Goal: Ask a question

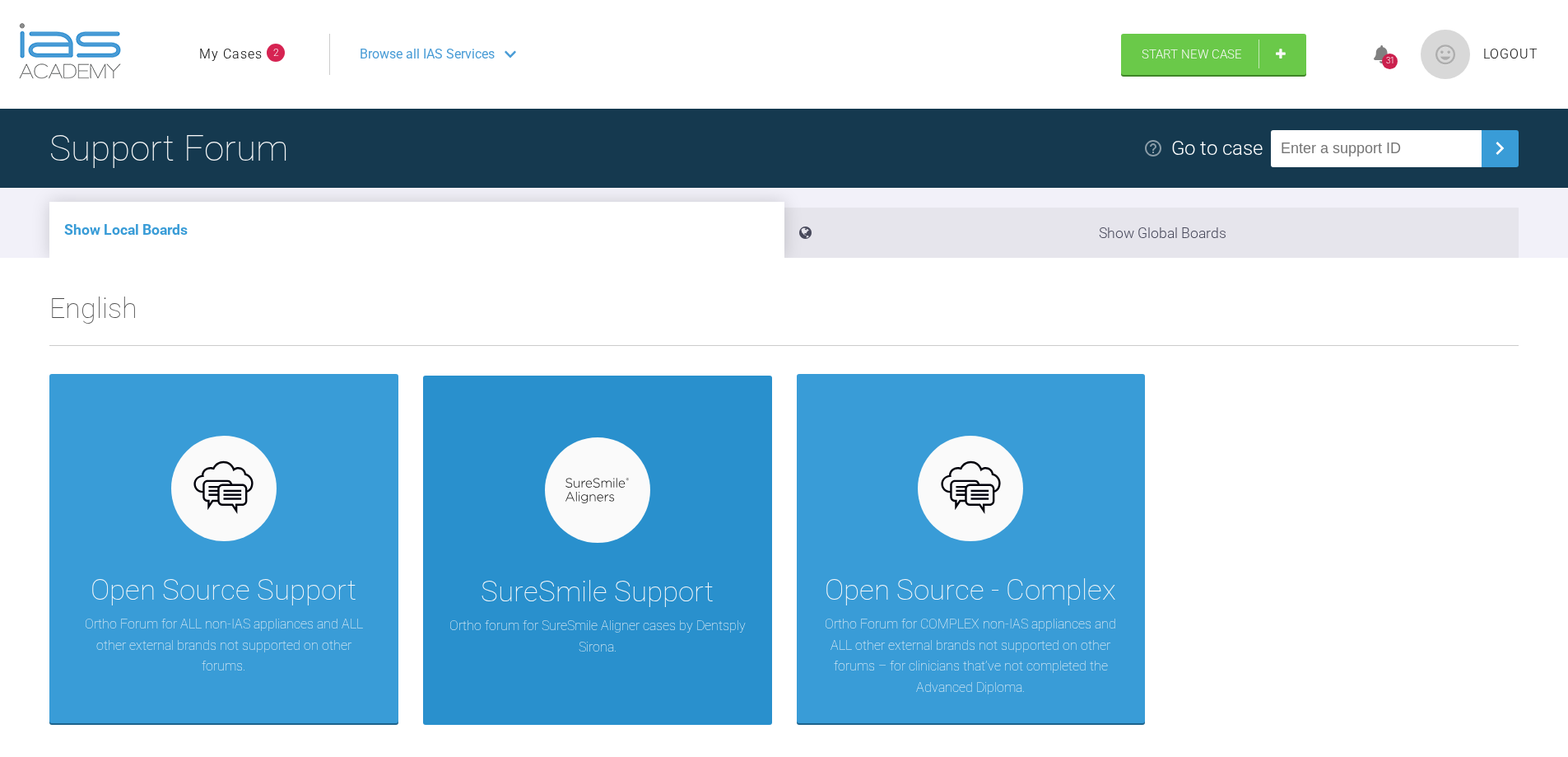
click at [690, 567] on div "SureSmile Support Ortho forum for SureSmile Aligner cases by Dentsply Sirona." at bounding box center [598, 550] width 349 height 349
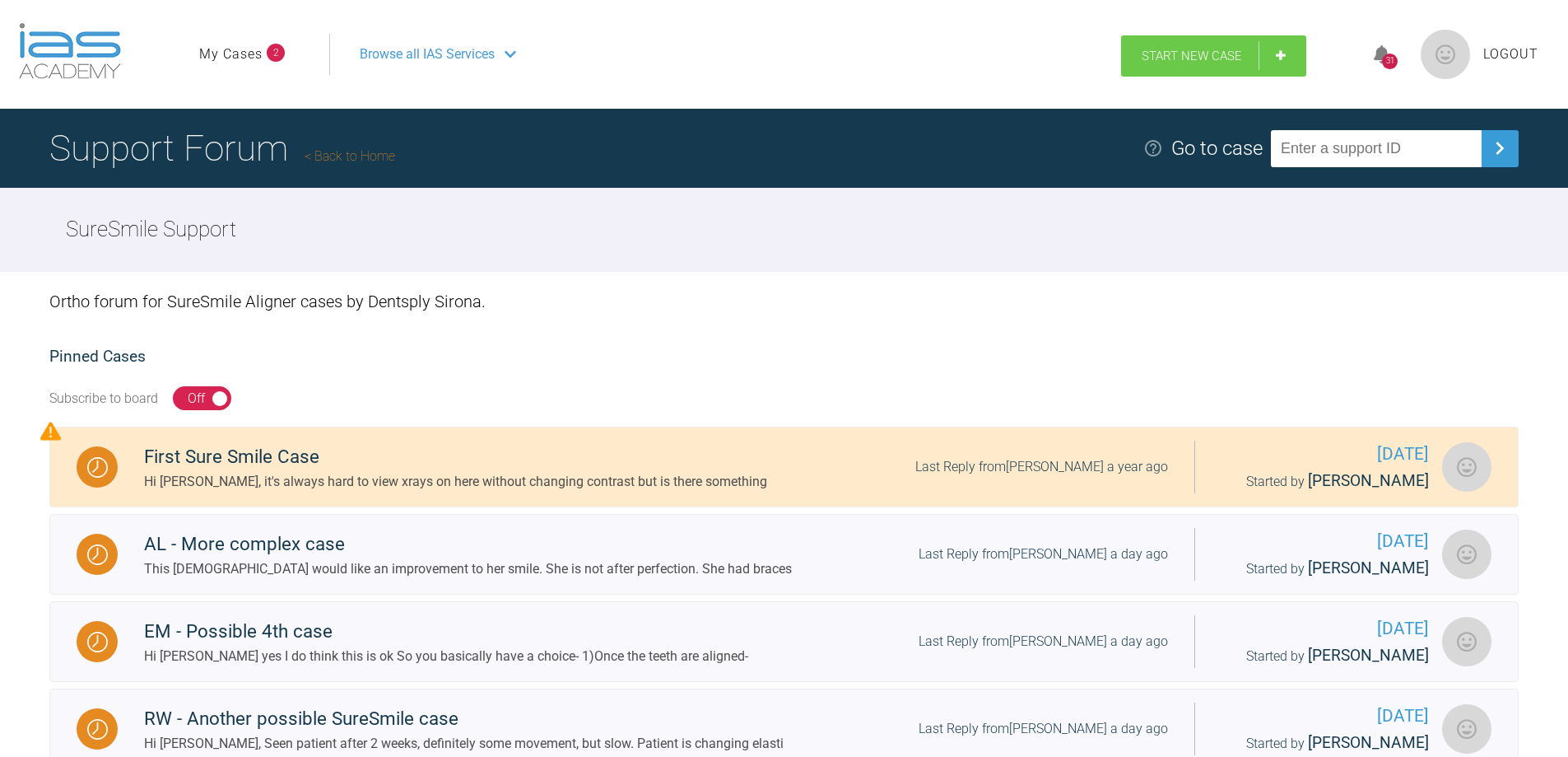
click at [1206, 52] on span "Start New Case" at bounding box center [1191, 56] width 100 height 15
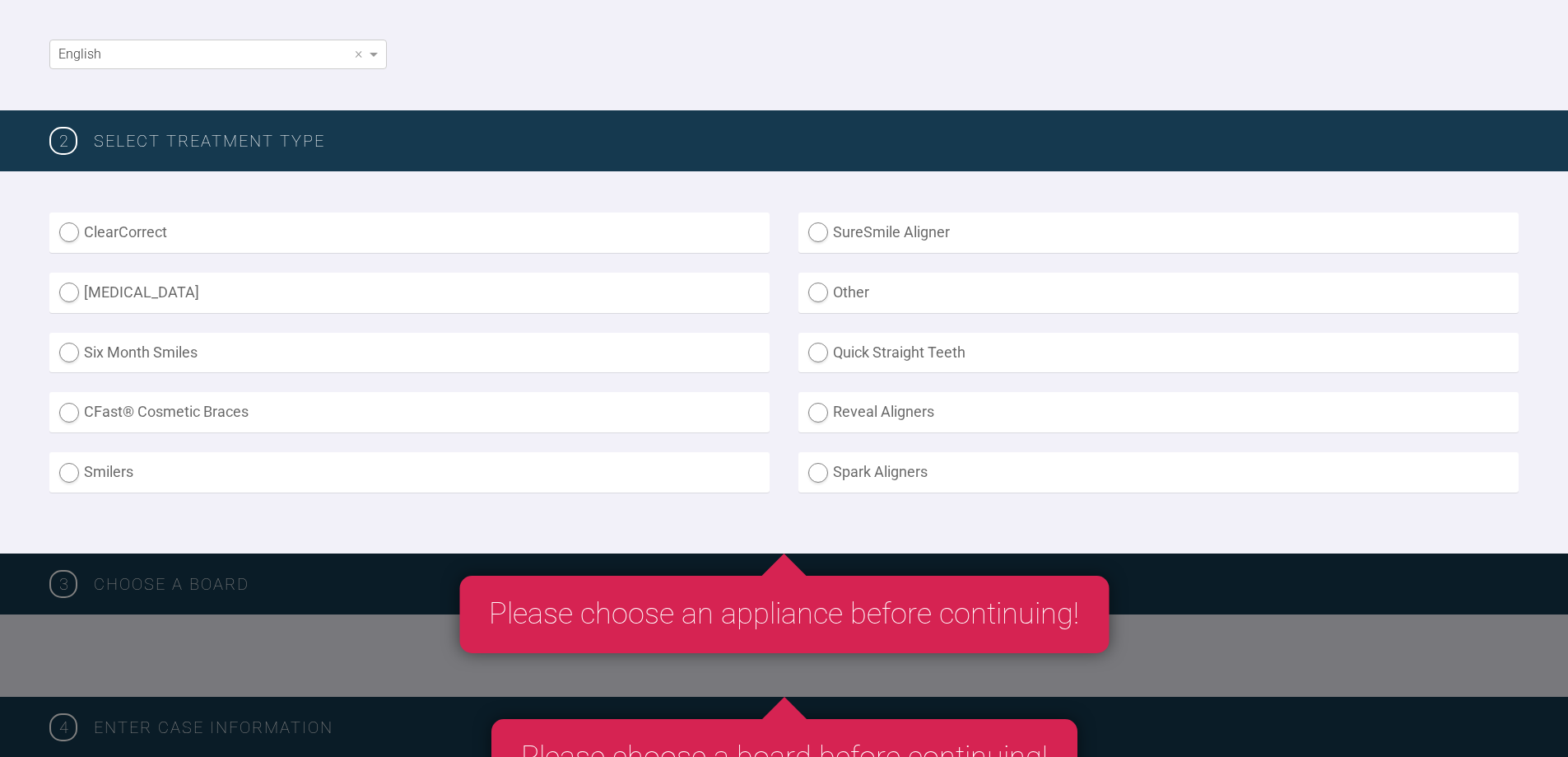
scroll to position [329, 0]
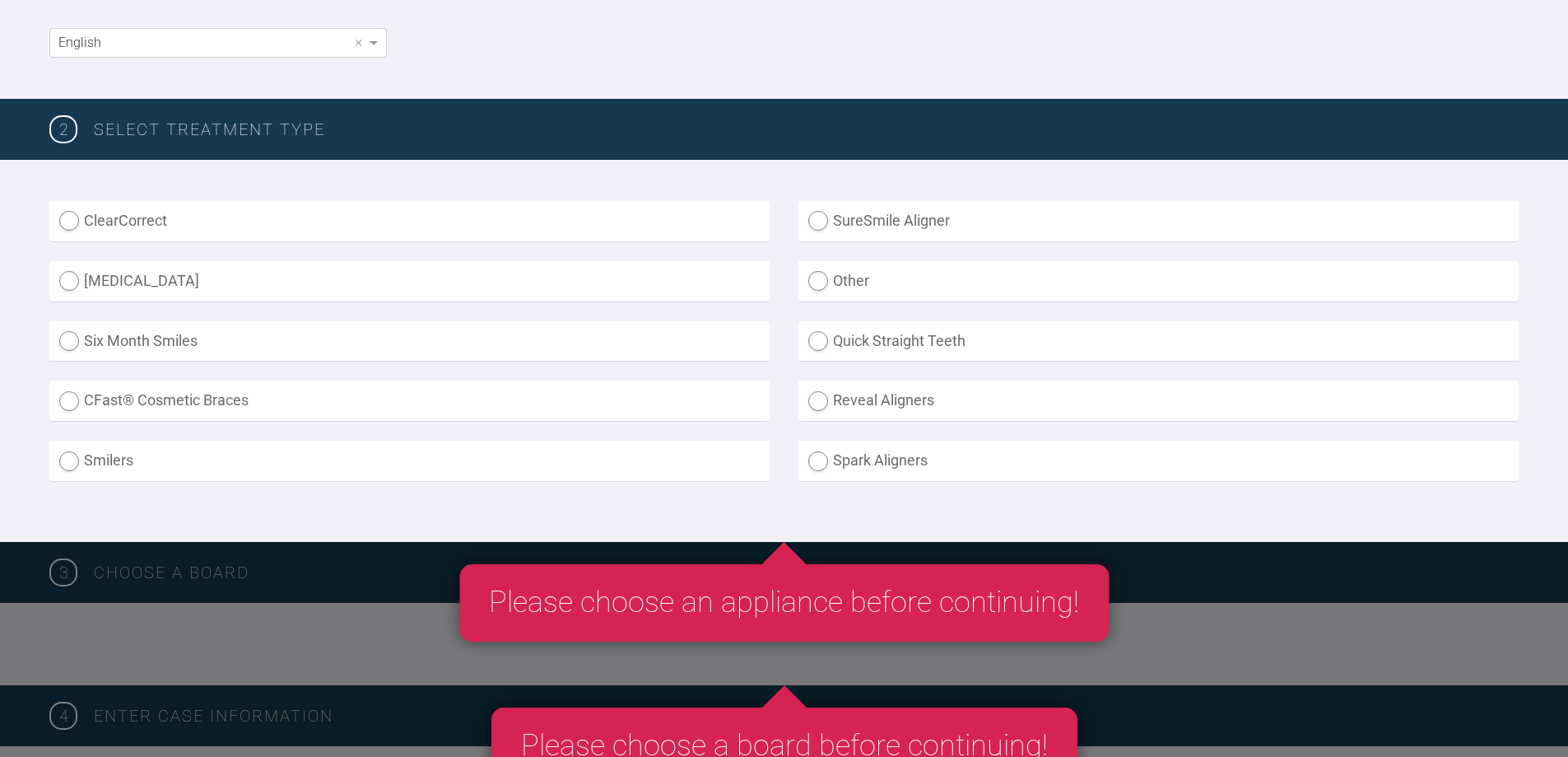
click at [822, 212] on label "SureSmile Aligner" at bounding box center [1158, 221] width 720 height 40
radio Aligner "true"
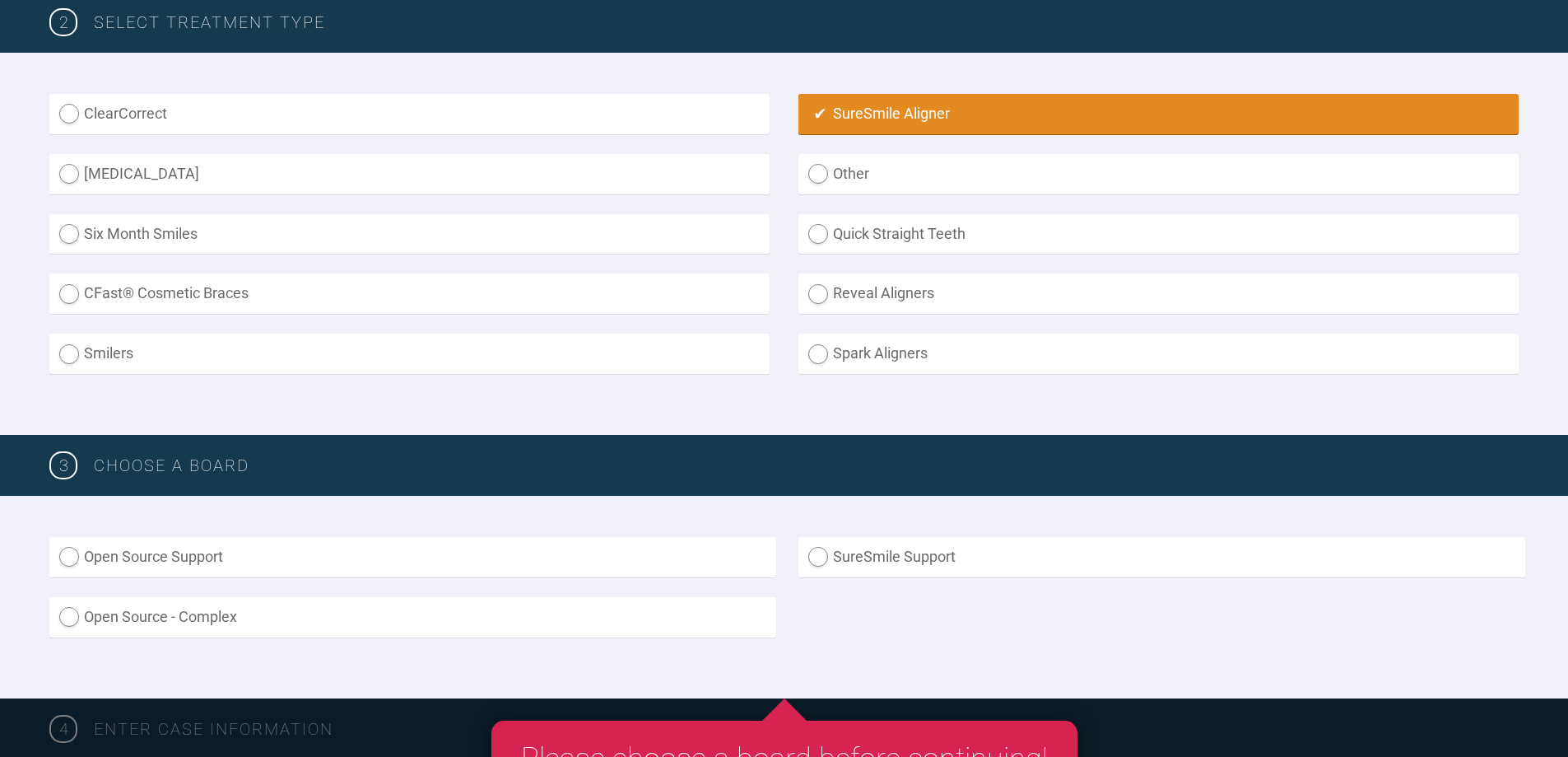
scroll to position [577, 0]
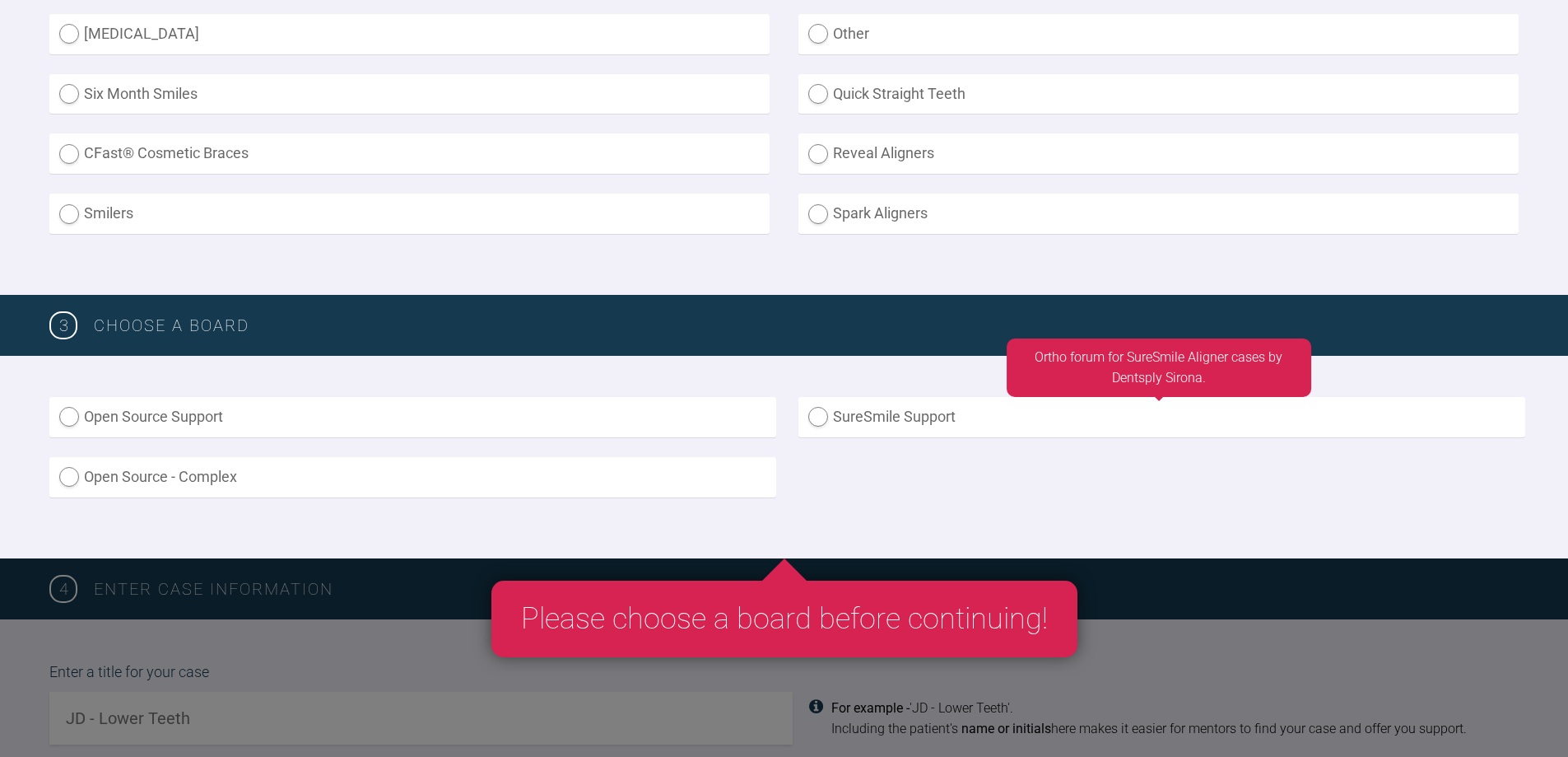
click at [828, 412] on label "SureSmile Support" at bounding box center [1162, 417] width 726 height 40
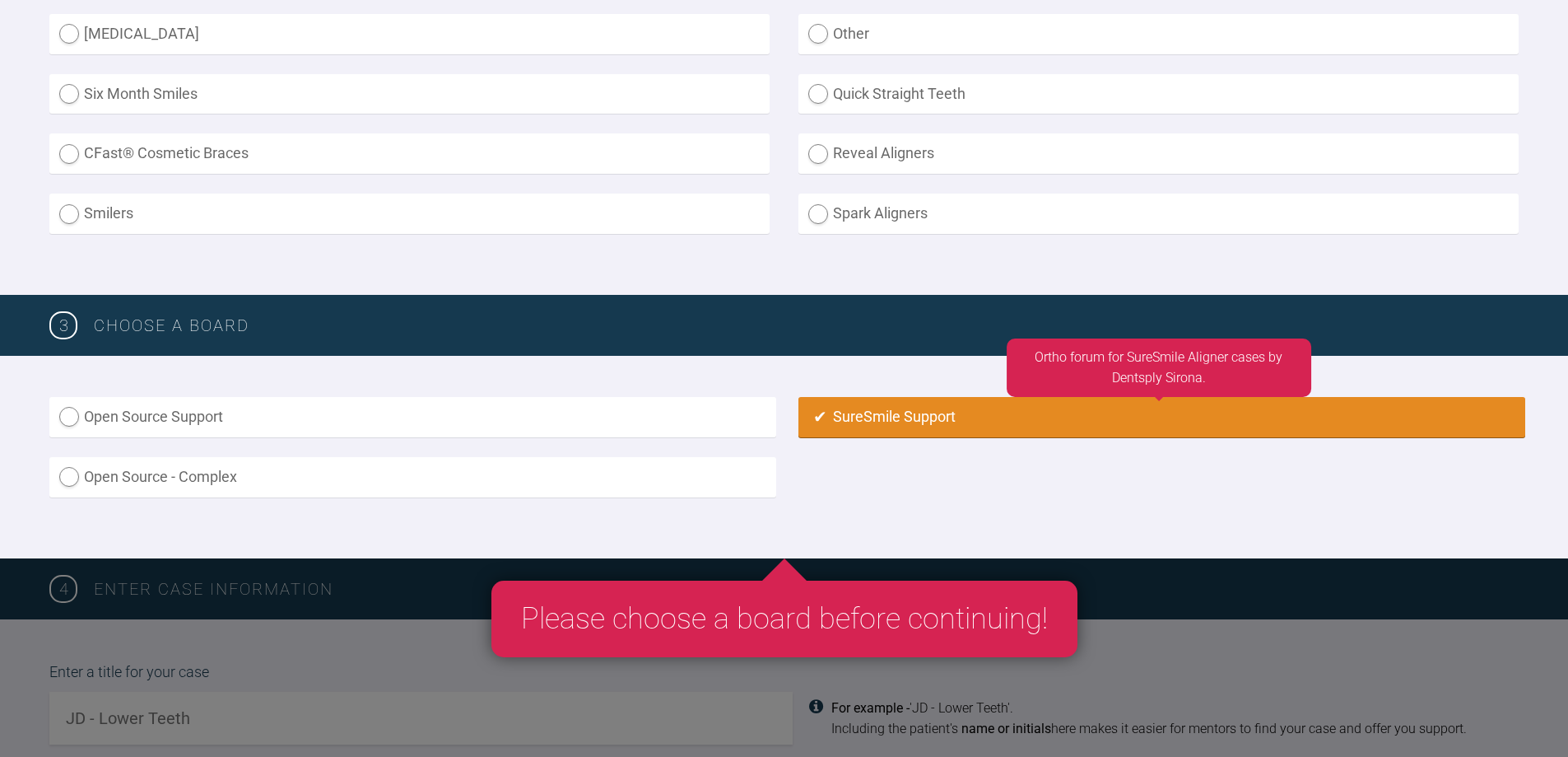
radio input "true"
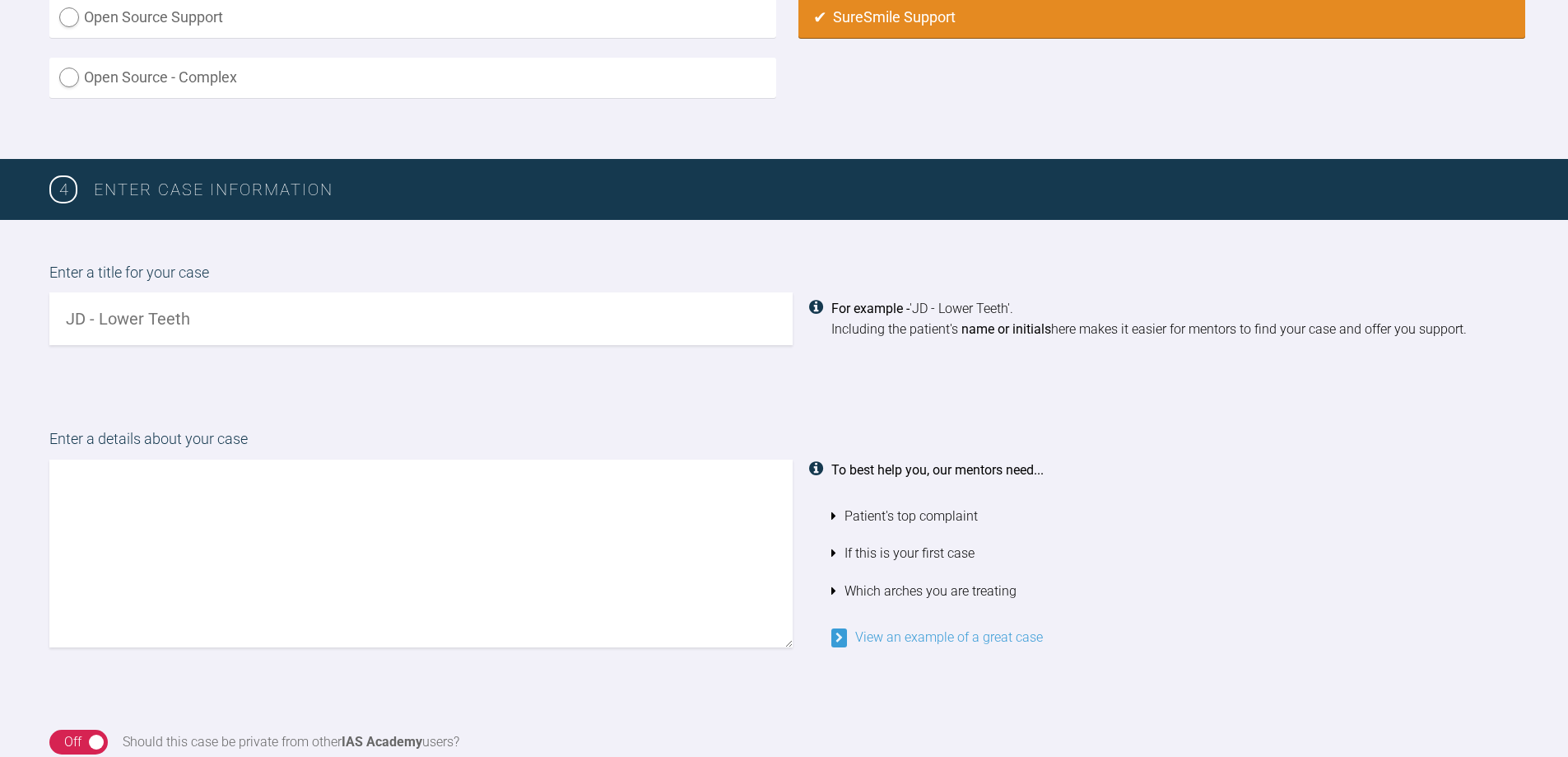
click at [947, 638] on link "View an example of a great case" at bounding box center [937, 637] width 211 height 15
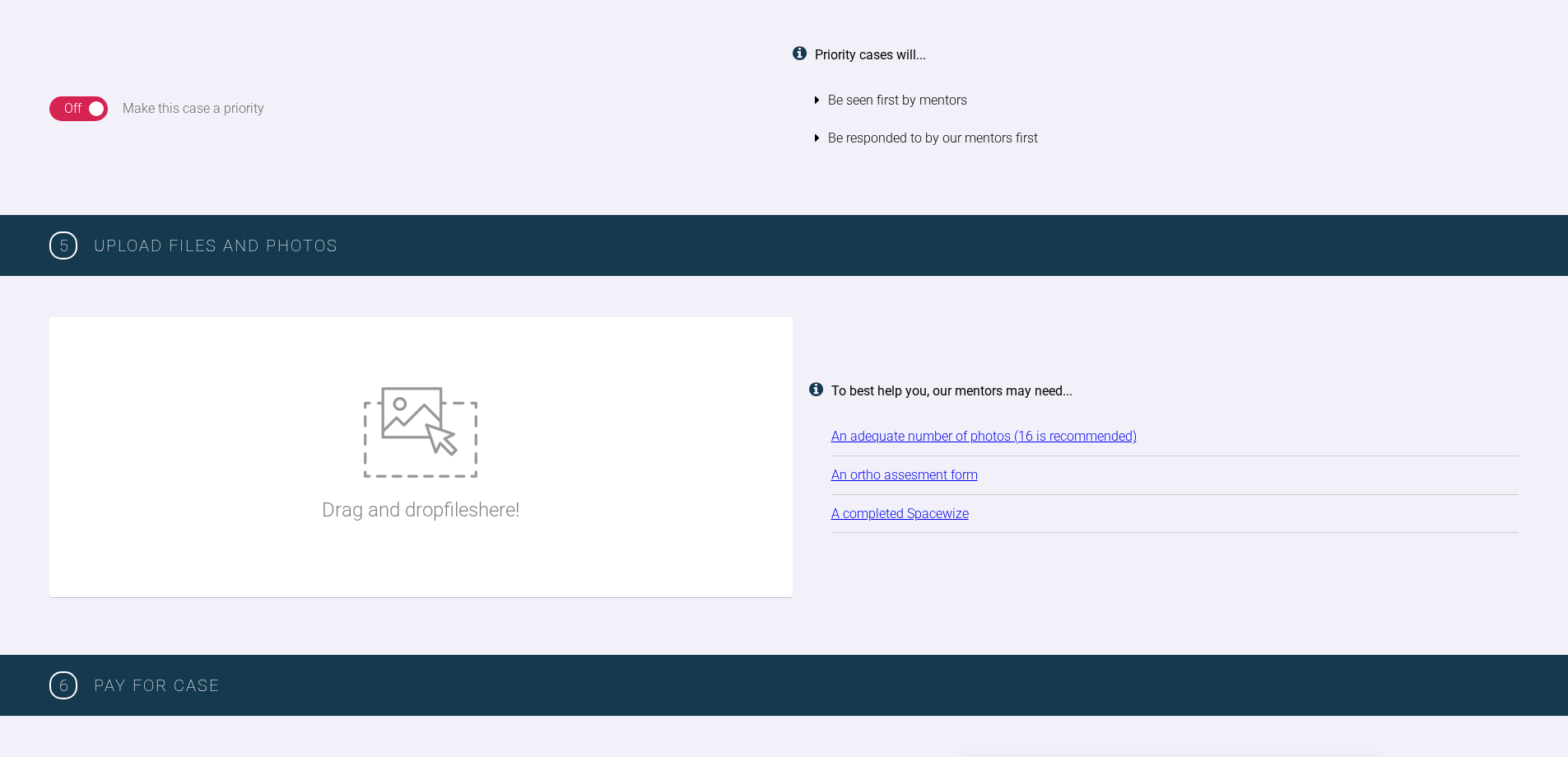
scroll to position [2059, 0]
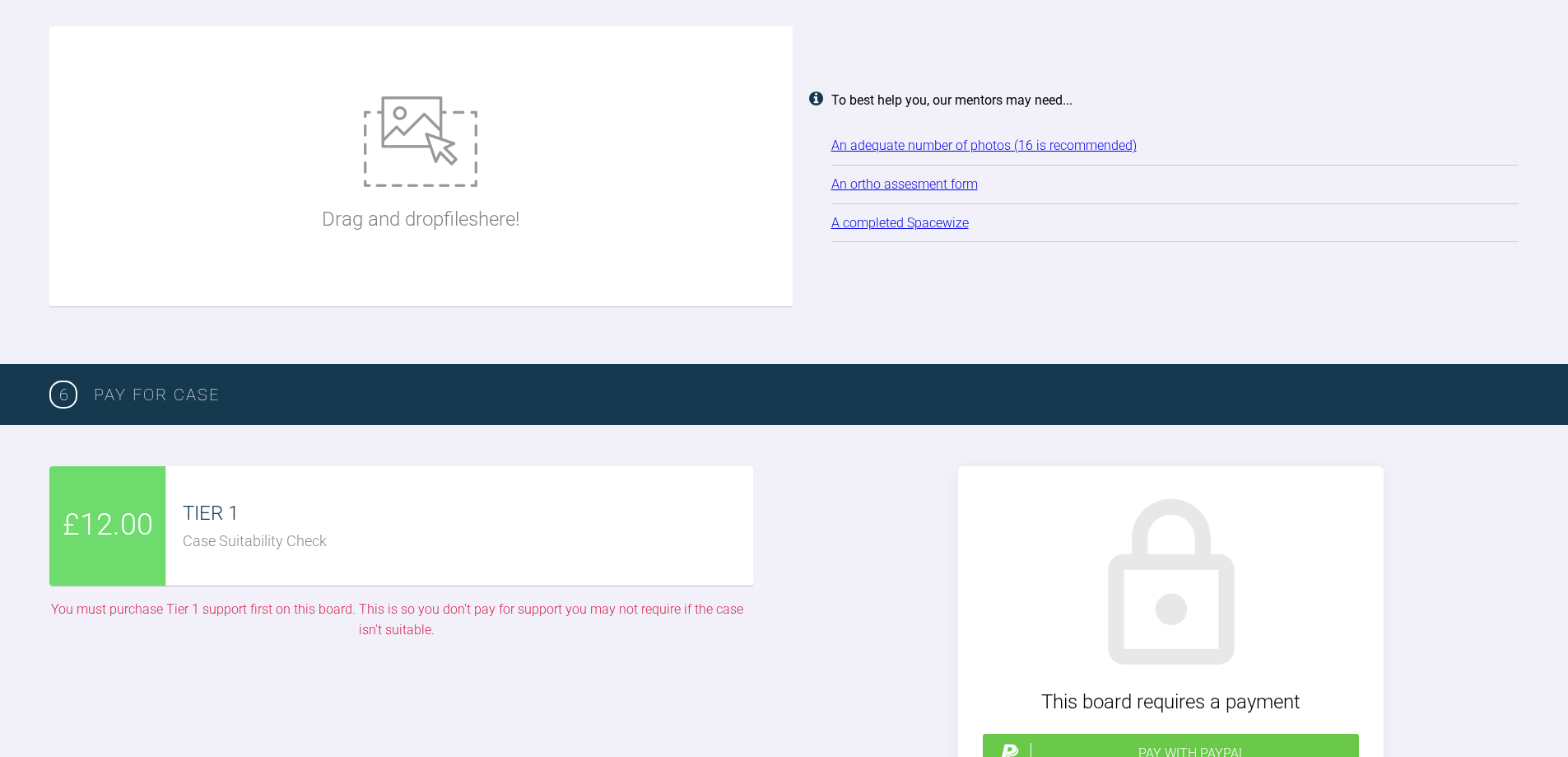
click at [916, 186] on link "An ortho assesment form" at bounding box center [904, 184] width 147 height 15
